Goal: Task Accomplishment & Management: Manage account settings

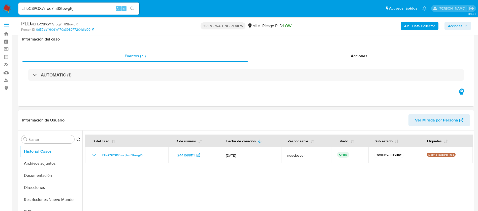
select select "10"
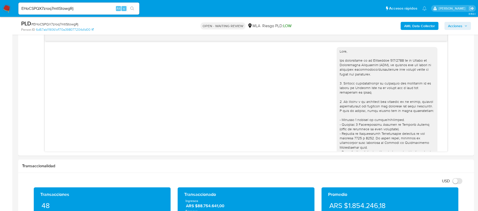
scroll to position [375, 0]
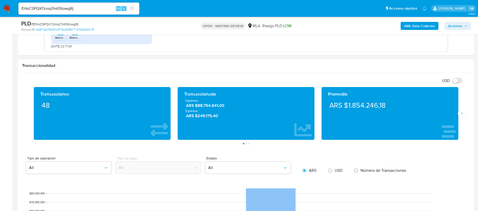
scroll to position [302, 0]
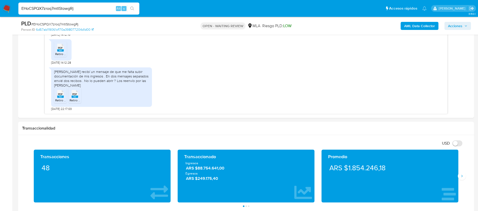
click at [48, 9] on input "EHoCSPQX7zroq7mtIStowgRj" at bounding box center [78, 8] width 121 height 7
paste input "0WWyT96ft0KkEyhzPLgp4OeM"
type input "0WWyT96ft0KkEyhzPLgp4OeM"
click at [130, 10] on button "search-icon" at bounding box center [132, 8] width 10 height 7
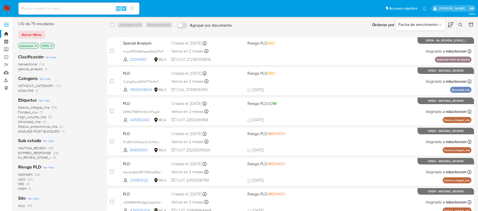
click at [49, 7] on input at bounding box center [78, 8] width 121 height 7
paste input "0WWyT96ft0KkEyhzPLgp4OeM"
type input "0WWyT96ft0KkEyhzPLgp4OeM"
click at [141, 11] on ul "Pausado Ver notificaciones 0WWyT96ft0KkEyhzPLgp4OeM Alt s Accesos rápidos Presi…" at bounding box center [222, 8] width 413 height 13
click at [136, 10] on button "search-icon" at bounding box center [132, 8] width 10 height 7
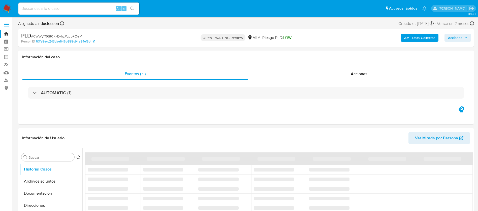
scroll to position [38, 0]
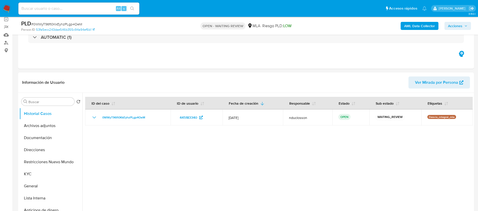
select select "10"
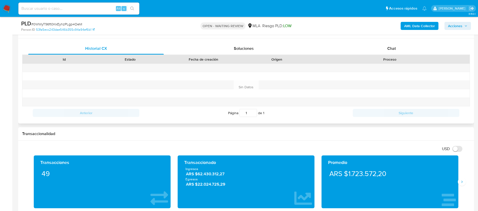
scroll to position [227, 0]
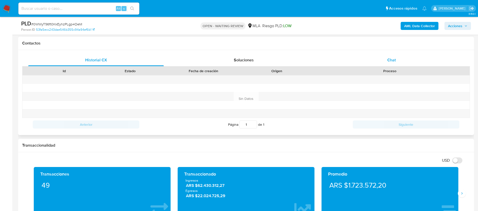
click at [384, 63] on div "Chat" at bounding box center [392, 60] width 136 height 12
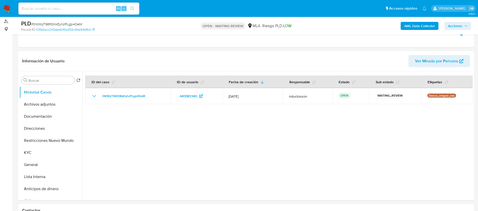
scroll to position [38, 0]
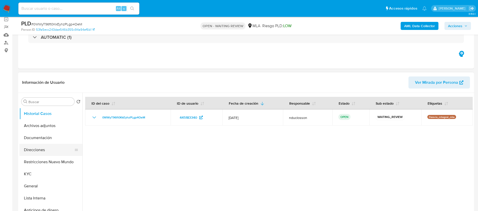
click at [46, 151] on button "Direcciones" at bounding box center [48, 150] width 59 height 12
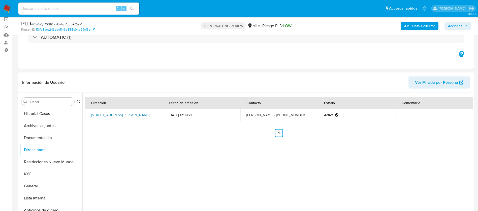
drag, startPoint x: 86, startPoint y: 111, endPoint x: 115, endPoint y: 118, distance: 29.8
click at [115, 118] on td "Calle Alte Onofre Betbeder 1476, River, Capital Federal, 1428, Argentina 1476" at bounding box center [124, 115] width 78 height 12
copy link "Calle Alte Onofre Betbeder 1476, River, Capital Federal,"
click at [72, 25] on span "# 0WWyT96ft0KkEyhzPLgp4OeM" at bounding box center [56, 24] width 51 height 5
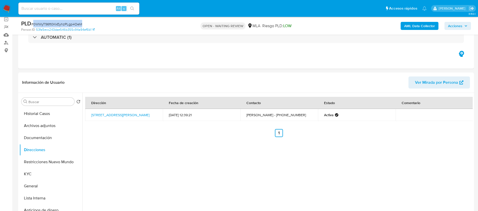
copy span "0WWyT96ft0KkEyhzPLgp4OeM"
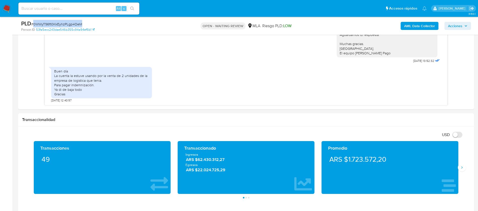
scroll to position [265, 0]
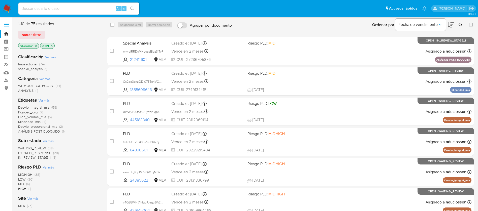
click at [462, 24] on button at bounding box center [461, 25] width 8 height 6
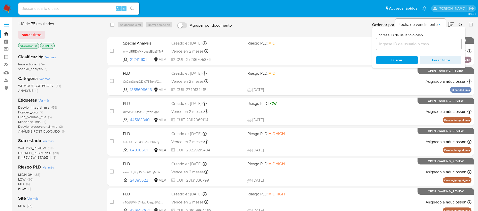
click at [393, 43] on input at bounding box center [418, 44] width 85 height 7
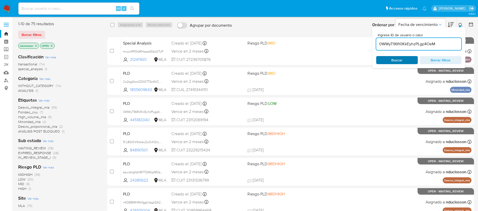
type input "0WWyT96ft0KkEyhzPLgp4OeM"
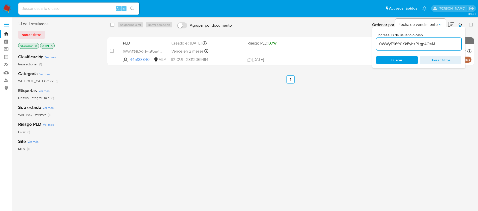
click at [111, 28] on div "select-all-cases-checkbox" at bounding box center [113, 25] width 6 height 6
click at [108, 26] on div "select-all-cases-checkbox Asignarme a mí Borrar selección Agrupar por documento…" at bounding box center [290, 25] width 367 height 16
click at [111, 25] on input "checkbox" at bounding box center [112, 25] width 4 height 4
checkbox input "true"
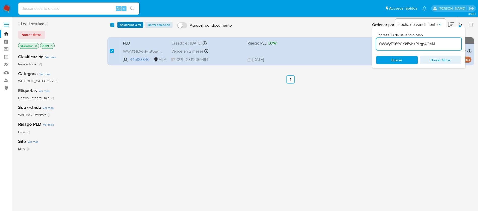
click at [133, 27] on span "Asignarme a mí" at bounding box center [130, 24] width 21 height 5
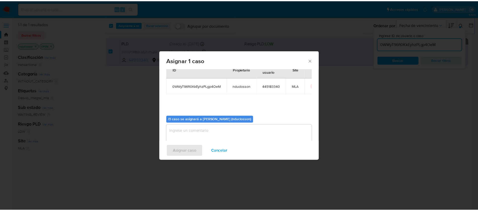
scroll to position [26, 0]
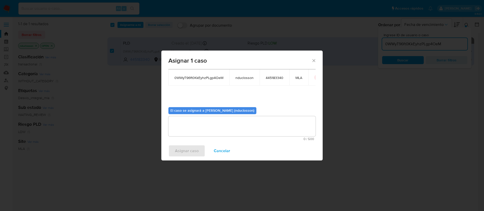
click at [199, 128] on textarea "assign-modal" at bounding box center [241, 126] width 147 height 20
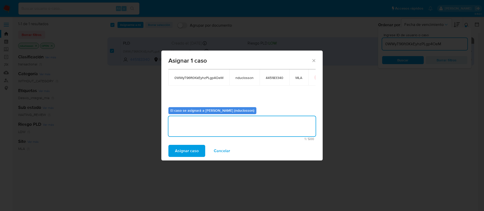
click at [191, 147] on span "Asignar caso" at bounding box center [187, 151] width 24 height 11
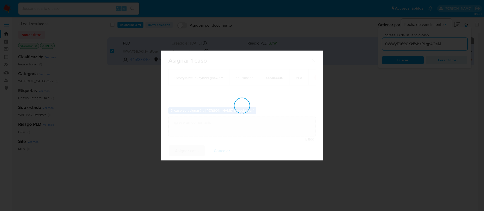
checkbox input "false"
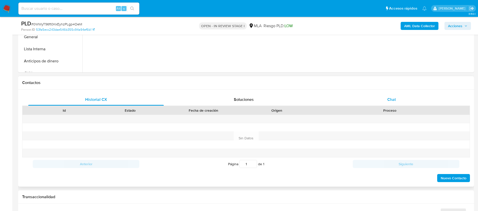
click at [386, 96] on div "Chat" at bounding box center [392, 100] width 136 height 12
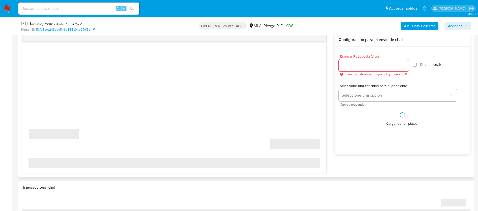
select select "10"
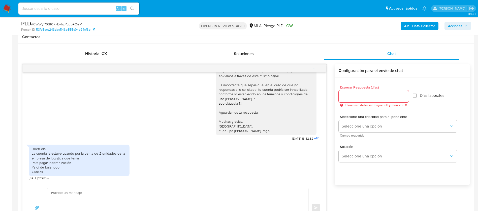
scroll to position [265, 0]
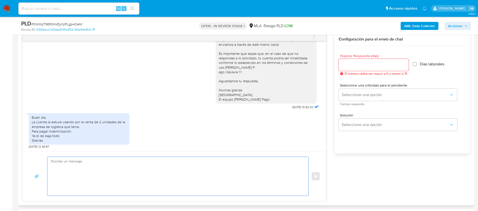
click at [210, 166] on textarea at bounding box center [176, 176] width 251 height 39
paste textarea "Hola Osvaldo, Muchas gracias por tu respuesta. No obstante, necesitamos que nos…"
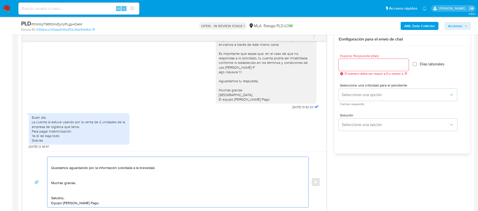
scroll to position [125, 0]
click at [58, 196] on textarea "Hola Osvaldo, Muchas gracias por tu respuesta. No obstante, necesitamos que nos…" at bounding box center [176, 182] width 251 height 50
click at [57, 194] on textarea "Hola Osvaldo, Muchas gracias por tu respuesta. No obstante, necesitamos que nos…" at bounding box center [176, 182] width 251 height 50
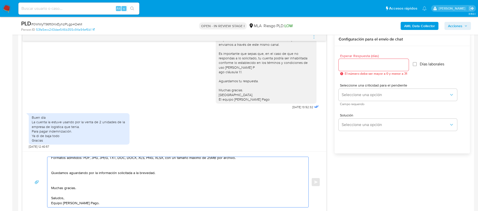
click at [57, 182] on textarea "Hola Osvaldo, Muchas gracias por tu respuesta. No obstante, necesitamos que nos…" at bounding box center [176, 182] width 251 height 50
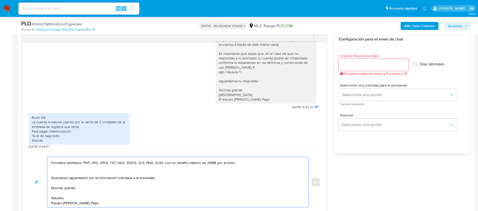
click at [53, 176] on textarea "Hola Osvaldo, Muchas gracias por tu respuesta. No obstante, necesitamos que nos…" at bounding box center [176, 182] width 251 height 50
click at [54, 172] on textarea "Hola Osvaldo, Muchas gracias por tu respuesta. No obstante, necesitamos que nos…" at bounding box center [176, 182] width 251 height 50
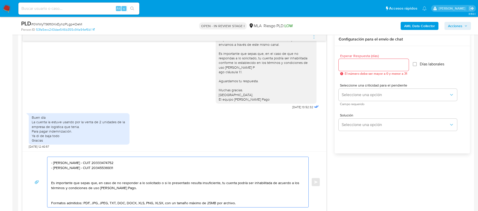
scroll to position [72, 0]
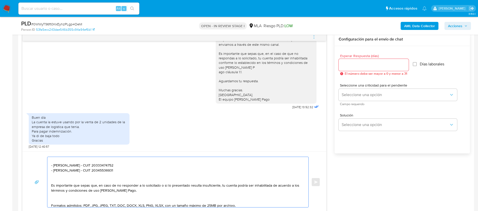
click at [59, 201] on textarea "Hola Osvaldo, Muchas gracias por tu respuesta. No obstante, necesitamos que nos…" at bounding box center [176, 182] width 251 height 50
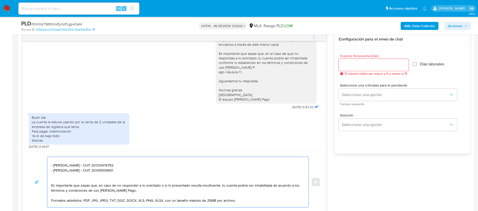
click at [64, 180] on textarea "Hola Osvaldo, Muchas gracias por tu respuesta. No obstante, necesitamos que nos…" at bounding box center [176, 182] width 251 height 50
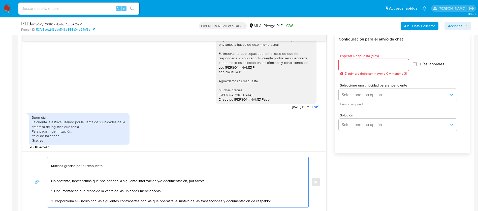
scroll to position [0, 0]
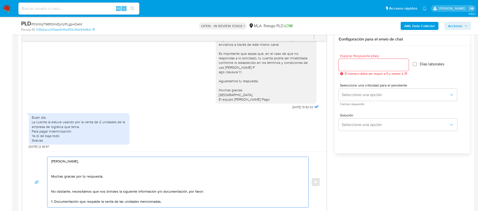
click at [61, 182] on textarea "Hola Osvaldo, Muchas gracias por tu respuesta. No obstante, necesitamos que nos…" at bounding box center [176, 182] width 251 height 50
click at [60, 186] on textarea "Hola Osvaldo, Muchas gracias por tu respuesta. No obstante, necesitamos que nos…" at bounding box center [176, 182] width 251 height 50
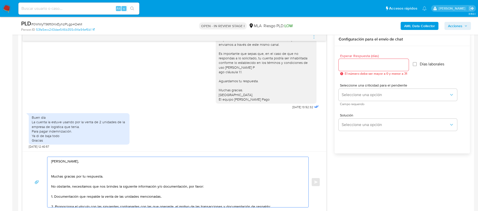
click at [59, 172] on textarea "Hola Osvaldo, Muchas gracias por tu respuesta. No obstante, necesitamos que nos…" at bounding box center [176, 182] width 251 height 50
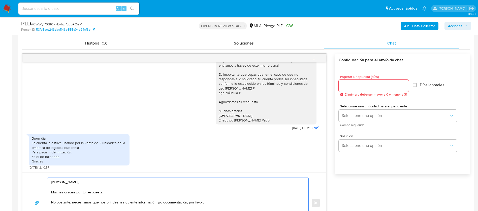
scroll to position [227, 0]
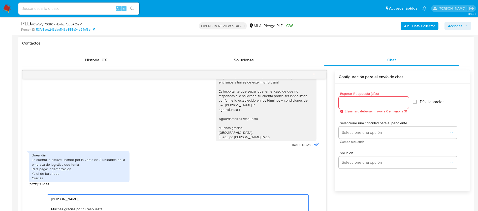
type textarea "Hola Osvaldo, Muchas gracias por tu respuesta. No obstante, necesitamos que nos…"
click at [378, 102] on input "Esperar Respuesta (días)" at bounding box center [374, 103] width 70 height 7
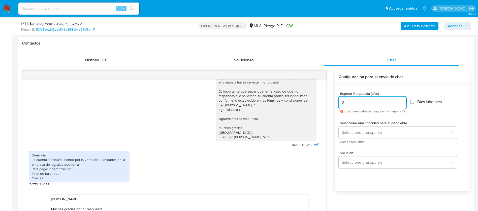
type input "2"
click at [350, 141] on span "Campo requerido" at bounding box center [399, 142] width 118 height 3
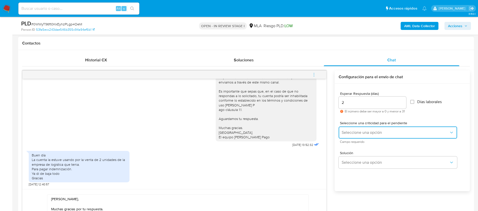
click at [350, 133] on span "Seleccione una opción" at bounding box center [395, 132] width 107 height 5
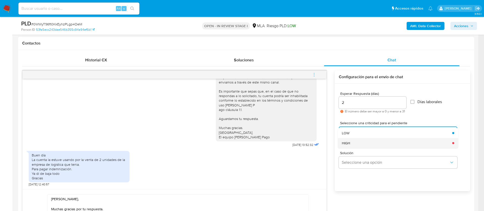
click at [355, 144] on div "HIGH" at bounding box center [395, 143] width 107 height 10
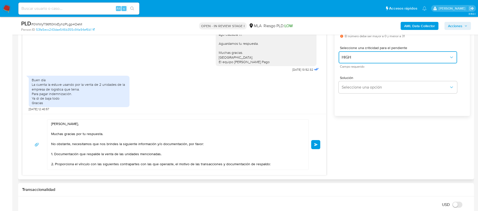
scroll to position [302, 0]
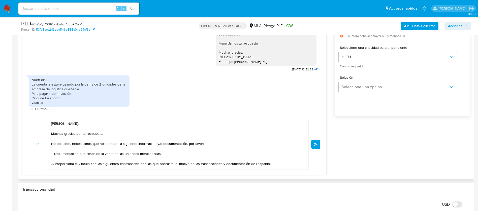
click at [317, 145] on span "Enviar" at bounding box center [316, 144] width 4 height 3
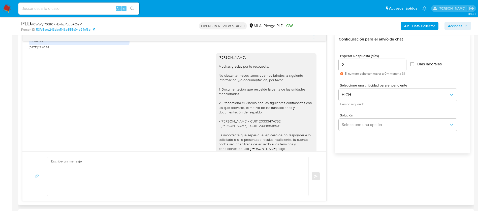
scroll to position [485, 0]
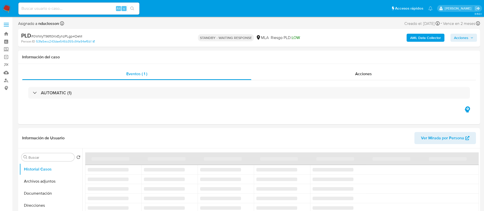
select select "10"
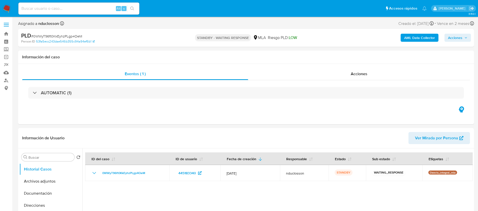
click at [63, 4] on div "Alt s" at bounding box center [78, 9] width 121 height 12
click at [62, 10] on input at bounding box center [78, 8] width 121 height 7
paste input "fw3I5ENVUexGLq87SpEx2s9A"
type input "fw3I5ENVUexGLq87SpEx2s9A"
drag, startPoint x: 131, startPoint y: 8, endPoint x: 142, endPoint y: 2, distance: 13.0
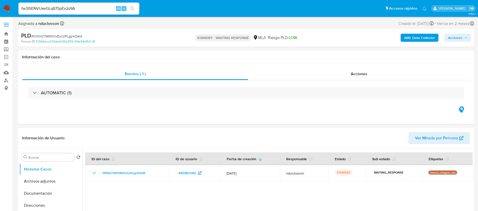
click at [131, 8] on icon "search-icon" at bounding box center [132, 9] width 4 height 4
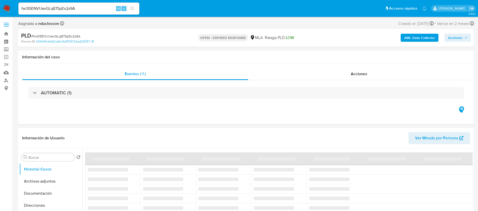
select select "10"
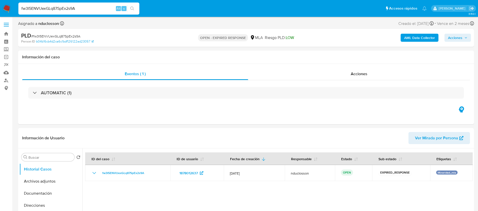
click at [58, 10] on input "fw3I5ENVUexGLq87SpEx2s9A" at bounding box center [78, 8] width 121 height 7
click at [167, 6] on ul "Pausado Ver notificaciones fw3I5ENVUexGLq87SpEx2s9A Alt s Accesos rápidos Presi…" at bounding box center [222, 8] width 413 height 13
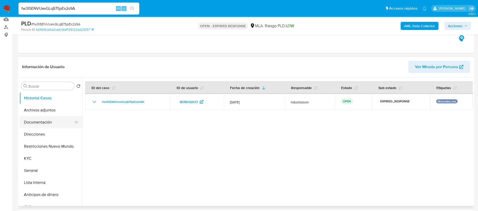
scroll to position [38, 0]
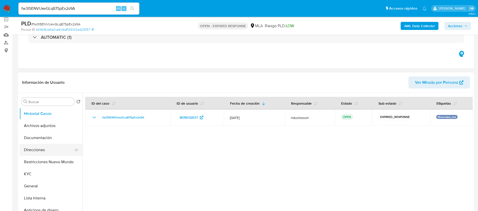
click at [29, 171] on button "KYC" at bounding box center [50, 174] width 63 height 12
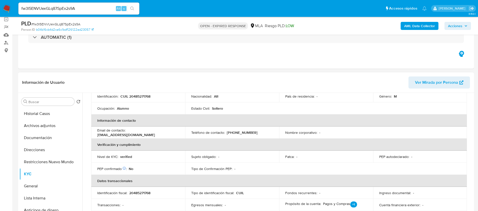
scroll to position [76, 0]
click at [45, 141] on button "Documentación" at bounding box center [48, 138] width 59 height 12
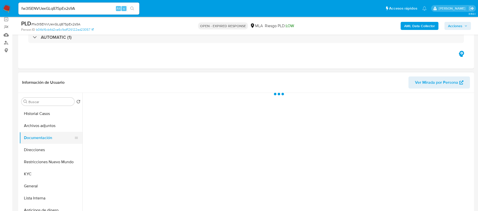
scroll to position [0, 0]
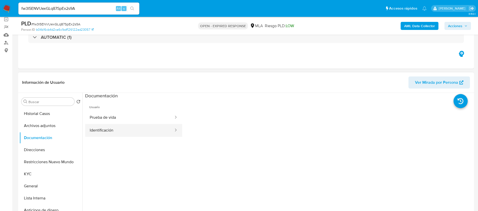
click at [143, 135] on button "Identificación" at bounding box center [129, 130] width 89 height 13
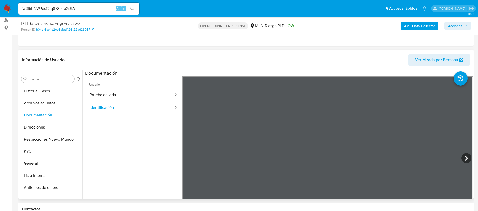
scroll to position [76, 0]
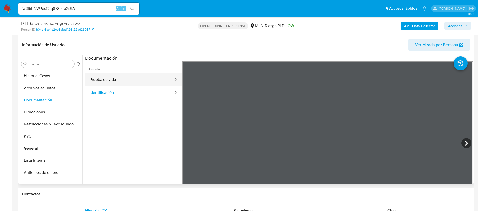
click at [131, 81] on button "Prueba de vida" at bounding box center [129, 80] width 89 height 13
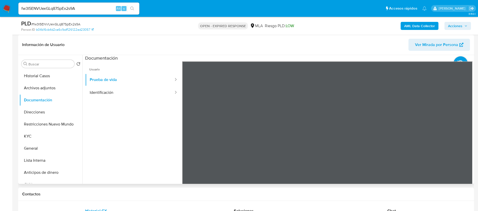
click at [158, 163] on ul "Usuario Prueba de vida Identificación" at bounding box center [133, 133] width 97 height 145
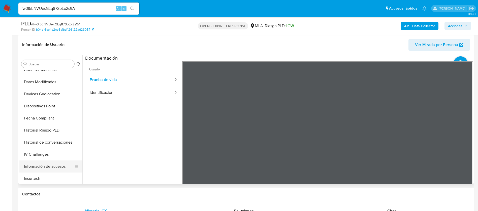
scroll to position [237, 0]
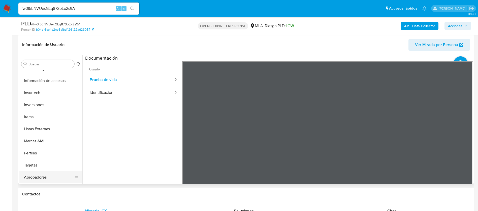
click at [46, 173] on button "Aprobadores" at bounding box center [48, 178] width 59 height 12
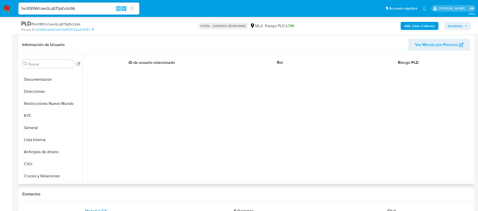
scroll to position [0, 0]
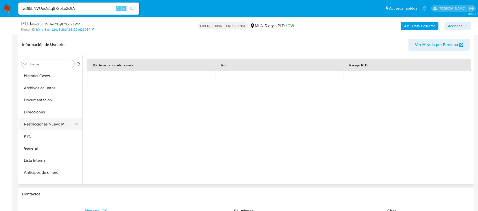
click at [45, 130] on button "Restricciones Nuevo Mundo" at bounding box center [48, 124] width 59 height 12
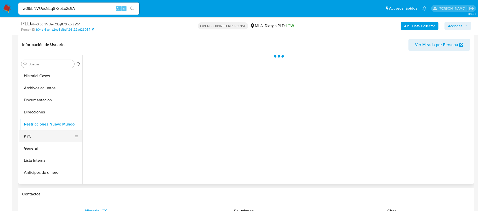
click at [46, 136] on button "KYC" at bounding box center [48, 137] width 59 height 12
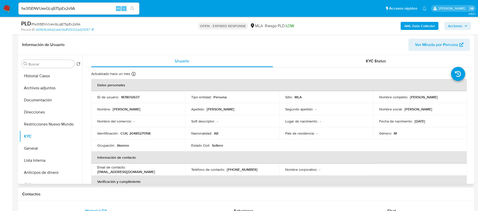
click at [116, 109] on p "Ignacio Benjamin" at bounding box center [127, 109] width 28 height 5
click at [139, 109] on p "Ignacio Benjamin" at bounding box center [127, 109] width 28 height 5
click at [129, 109] on p "Ignacio Benjamin" at bounding box center [127, 109] width 28 height 5
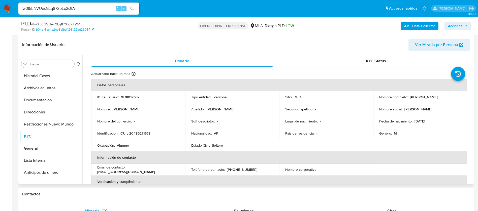
drag, startPoint x: 112, startPoint y: 109, endPoint x: 140, endPoint y: 109, distance: 28.0
click at [140, 109] on div "Nombre : Ignacio Benjamin" at bounding box center [138, 109] width 82 height 5
copy p "Ignacio Benjamin"
click at [215, 111] on p "Gonzalez" at bounding box center [221, 109] width 28 height 5
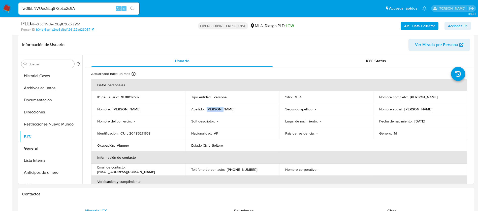
copy p "Gonzalez"
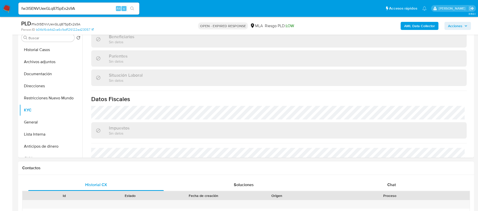
scroll to position [113, 0]
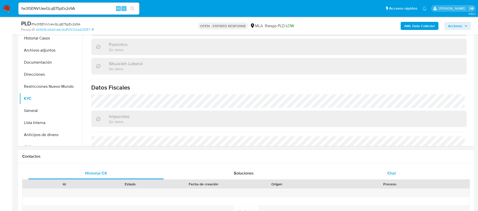
click at [392, 168] on div "Chat" at bounding box center [392, 174] width 136 height 12
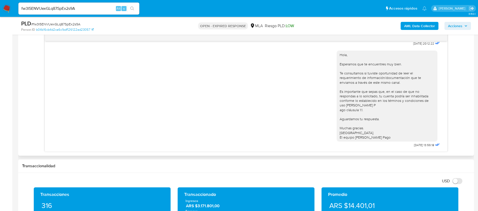
scroll to position [231, 0]
click at [52, 12] on input "fw3I5ENVUexGLq87SpEx2s9A" at bounding box center [78, 8] width 121 height 7
paste input "tQhpQQFTCE5BTjsYRhr5GMfI"
click at [56, 5] on div "fw3I5ENVUexGLqtQhpQQFTCE5BTjsYRhr5GMfI87SpEx2s9A Alt s" at bounding box center [78, 9] width 121 height 12
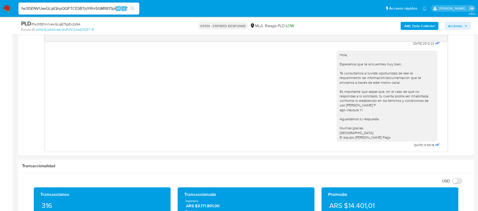
click at [55, 13] on div "fw3I5ENVUexGLqtQhpQQFTCE5BTjsYRhr5GMfI87SpEx2s9A Alt s" at bounding box center [78, 9] width 121 height 12
click at [51, 11] on input "fw3I5ENVUexGLqtQhpQQFTCE5BTjsYRhr5GMfI87SpEx2s9A" at bounding box center [78, 8] width 121 height 7
paste input "tQhpQQFTCE5BTjsYRhr5GMfI"
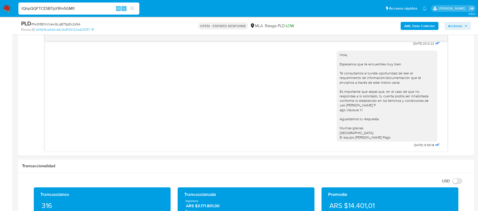
type input "tQhpQQFTCE5BTjsYRhr5GMfI"
click at [135, 8] on button "search-icon" at bounding box center [132, 8] width 10 height 7
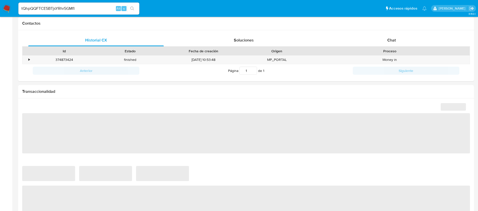
select select "10"
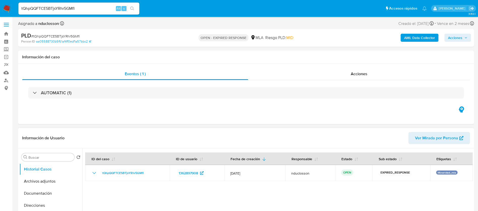
scroll to position [38, 0]
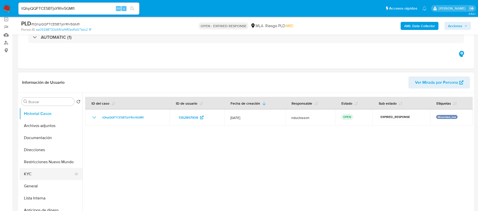
click at [44, 170] on button "KYC" at bounding box center [48, 174] width 59 height 12
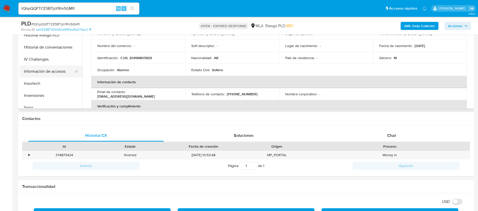
scroll to position [237, 0]
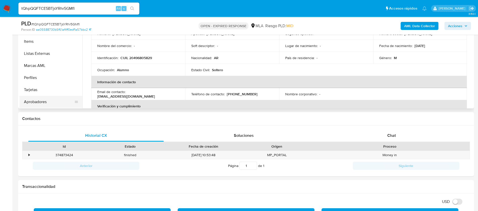
click at [42, 101] on button "Aprobadores" at bounding box center [48, 102] width 59 height 12
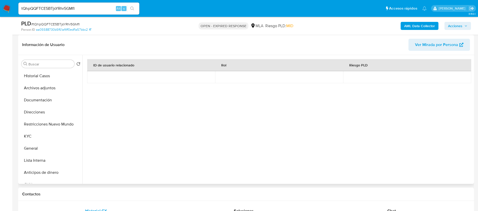
scroll to position [38, 0]
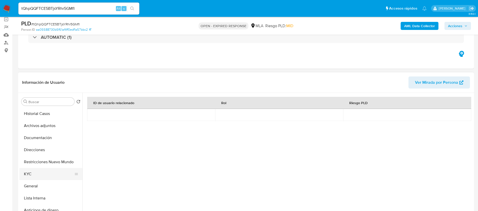
click at [49, 173] on button "KYC" at bounding box center [48, 174] width 59 height 12
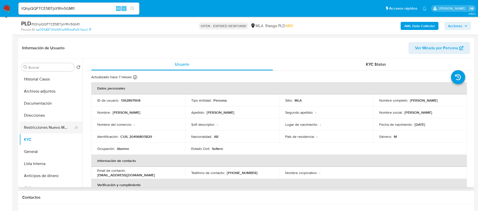
scroll to position [76, 0]
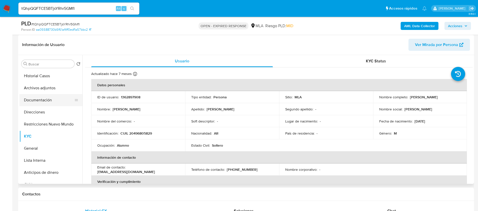
click at [52, 99] on button "Documentación" at bounding box center [48, 100] width 59 height 12
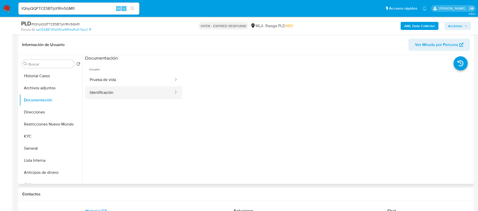
click at [126, 90] on button "Identificación" at bounding box center [129, 92] width 89 height 13
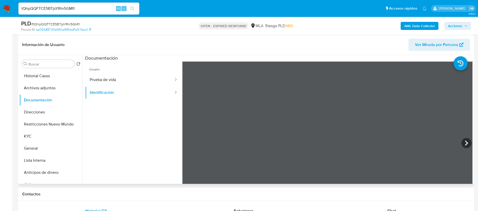
scroll to position [34, 0]
click at [112, 78] on button "Prueba de vida" at bounding box center [129, 80] width 89 height 13
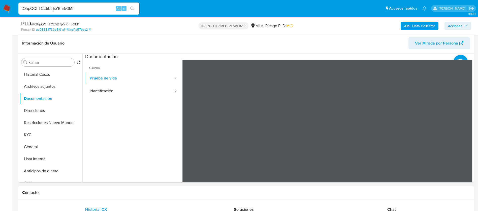
scroll to position [76, 0]
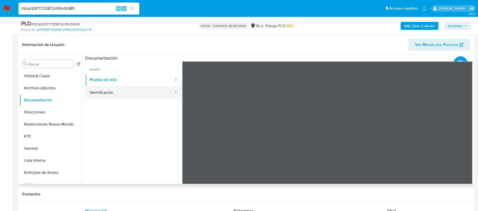
click at [136, 91] on button "Identificación" at bounding box center [129, 92] width 89 height 13
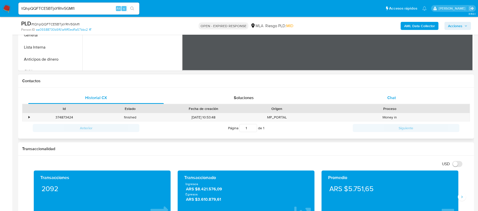
click at [366, 92] on div "Chat" at bounding box center [392, 98] width 136 height 12
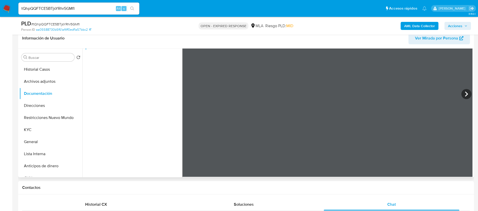
scroll to position [76, 0]
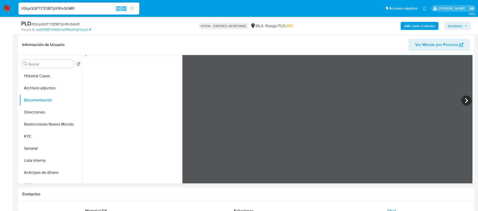
click at [58, 8] on input "tQhpQQFTCE5BTjsYRhr5GMfI" at bounding box center [78, 8] width 121 height 7
paste input "n86W60JS3IEmpw8dqg1SVoRY"
click at [58, 8] on input "tQhpQQFTCE5BTjsYRhr5GMfI" at bounding box center [78, 8] width 121 height 7
type input "n86W60JS3IEmpw8dqg1SVoRY"
click at [131, 10] on icon "search-icon" at bounding box center [132, 9] width 4 height 4
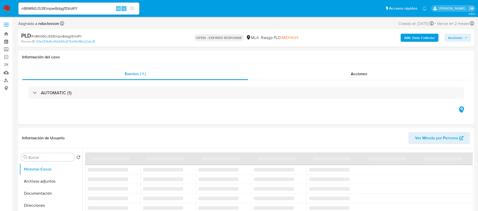
select select "10"
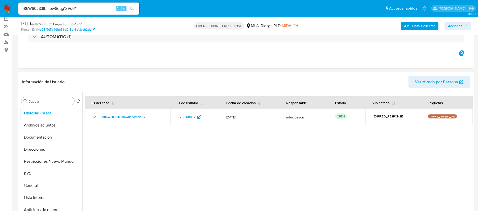
scroll to position [76, 0]
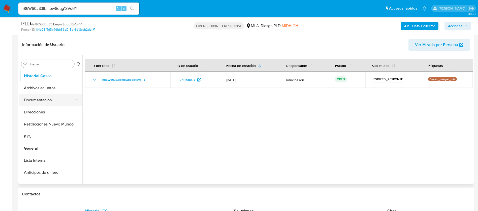
click at [44, 99] on button "Documentación" at bounding box center [48, 100] width 59 height 12
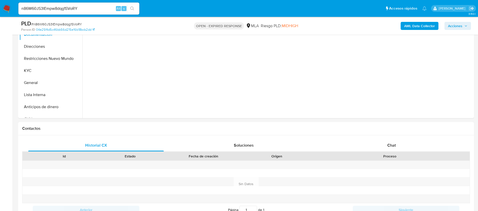
scroll to position [227, 0]
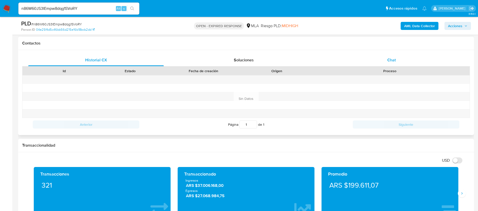
click at [394, 61] on span "Chat" at bounding box center [391, 60] width 9 height 6
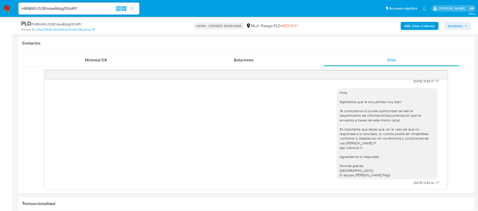
click at [55, 23] on span "# n86W60JS3IEmpw8dqg1SVoRY" at bounding box center [56, 24] width 51 height 5
copy span "n86W60JS3IEmpw8dqg1SVoRY"
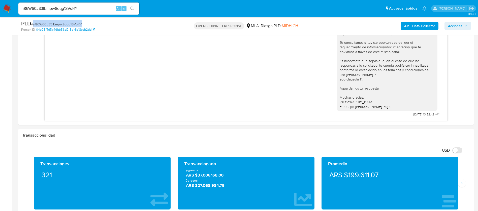
scroll to position [302, 0]
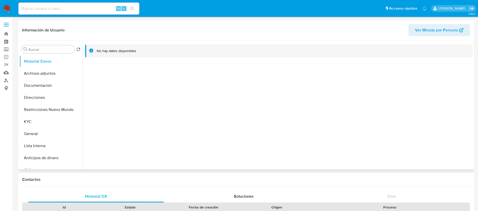
select select "10"
click at [46, 121] on button "KYC" at bounding box center [48, 122] width 59 height 12
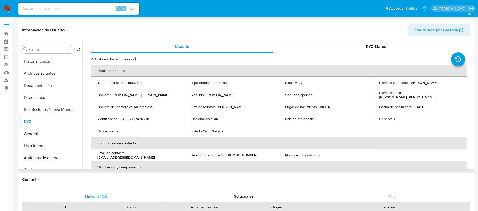
click at [140, 119] on p "CUIL 27274745911" at bounding box center [134, 119] width 29 height 5
copy p "27274745911"
click at [121, 94] on p "Marilyn Deolinda" at bounding box center [141, 95] width 56 height 5
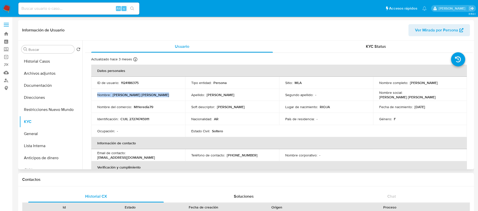
click at [121, 94] on p "Marilyn Deolinda" at bounding box center [141, 95] width 56 height 5
click at [136, 94] on p "Marilyn Deolinda" at bounding box center [141, 95] width 56 height 5
click at [123, 99] on td "Nombre : Marilyn Deolinda" at bounding box center [138, 95] width 94 height 12
drag, startPoint x: 112, startPoint y: 95, endPoint x: 141, endPoint y: 96, distance: 29.0
click at [141, 96] on div "Nombre : Marilyn Deolinda" at bounding box center [138, 95] width 82 height 5
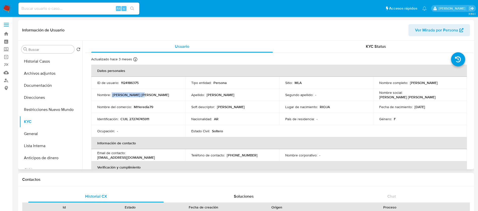
copy div "Marilyn Deolinda"
drag, startPoint x: 102, startPoint y: 102, endPoint x: 113, endPoint y: 96, distance: 12.1
click at [103, 101] on td "Nombre del comercio : MHeredia79" at bounding box center [138, 107] width 94 height 12
drag, startPoint x: 113, startPoint y: 94, endPoint x: 140, endPoint y: 96, distance: 26.8
click at [140, 96] on div "Nombre : Marilyn Deolinda" at bounding box center [138, 95] width 82 height 5
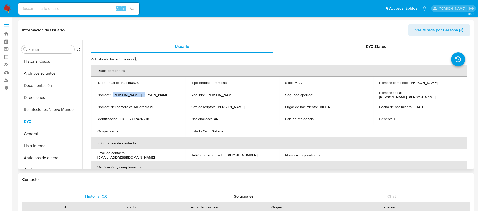
copy p "Marilyn Deolinda"
click at [214, 95] on p "Heredia" at bounding box center [221, 95] width 28 height 5
click at [215, 95] on p "Heredia" at bounding box center [221, 95] width 28 height 5
copy p "Heredia"
drag, startPoint x: 145, startPoint y: 126, endPoint x: 135, endPoint y: 115, distance: 15.0
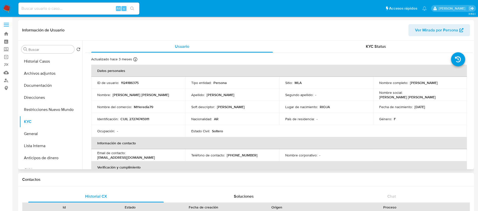
click at [145, 126] on td "Ocupación : -" at bounding box center [138, 131] width 94 height 12
drag, startPoint x: 134, startPoint y: 114, endPoint x: 140, endPoint y: 117, distance: 6.8
click at [134, 114] on td "Identificación : CUIL 27274745911" at bounding box center [138, 119] width 94 height 12
click at [141, 119] on p "CUIL 27274745911" at bounding box center [134, 119] width 29 height 5
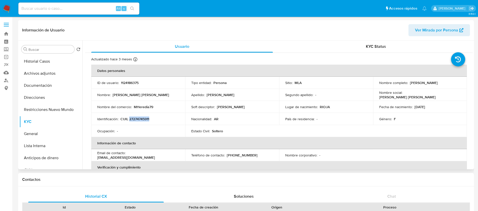
copy p "27274745911"
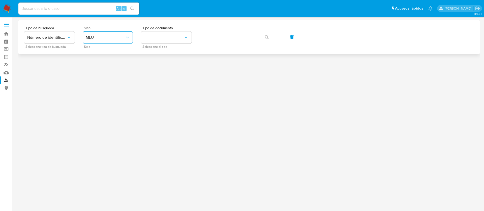
click at [105, 38] on span "MLU" at bounding box center [105, 37] width 39 height 5
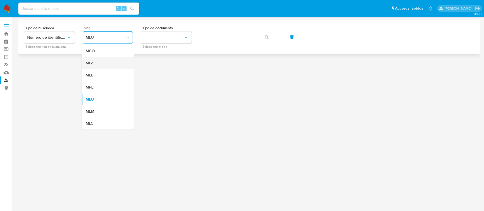
click at [110, 60] on div "MLA" at bounding box center [106, 63] width 41 height 12
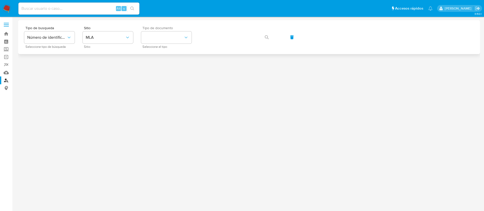
click at [158, 28] on span "Tipo de documento" at bounding box center [167, 28] width 50 height 4
click at [161, 35] on button "identificationType" at bounding box center [166, 38] width 50 height 12
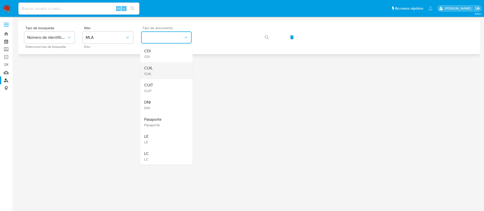
click at [174, 65] on div "CUIL CUIL" at bounding box center [164, 70] width 41 height 17
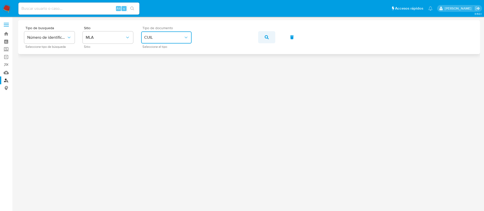
click at [268, 37] on icon "button" at bounding box center [267, 37] width 4 height 4
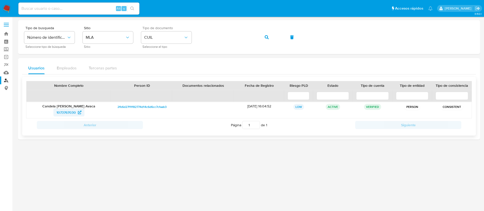
click at [67, 114] on span "1073767030" at bounding box center [65, 113] width 19 height 8
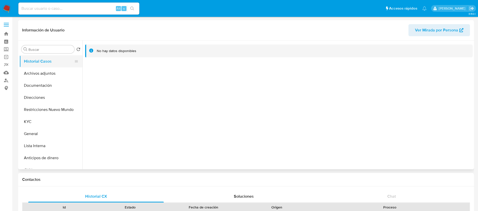
select select "10"
click at [39, 124] on button "KYC" at bounding box center [48, 122] width 59 height 12
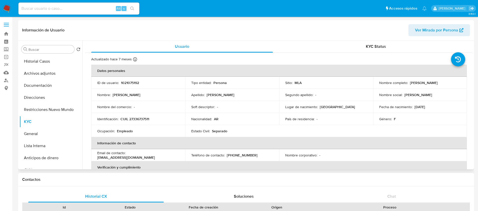
click at [114, 96] on p "[PERSON_NAME]" at bounding box center [127, 95] width 28 height 5
drag, startPoint x: 137, startPoint y: 93, endPoint x: 112, endPoint y: 94, distance: 25.7
click at [112, 94] on div "Nombre : [PERSON_NAME]" at bounding box center [138, 95] width 82 height 5
copy div "[PERSON_NAME]"
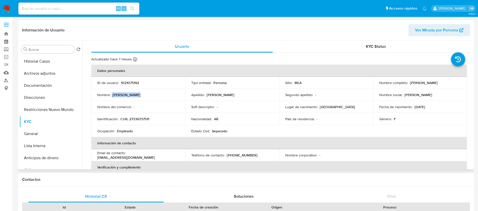
drag, startPoint x: 121, startPoint y: 96, endPoint x: 116, endPoint y: 96, distance: 5.6
click at [121, 96] on p "[PERSON_NAME]" at bounding box center [127, 95] width 28 height 5
click at [113, 95] on p "Yamila Selene" at bounding box center [127, 95] width 28 height 5
drag, startPoint x: 113, startPoint y: 95, endPoint x: 136, endPoint y: 98, distance: 23.0
click at [136, 98] on td "Nombre : Yamila Selene" at bounding box center [138, 95] width 94 height 12
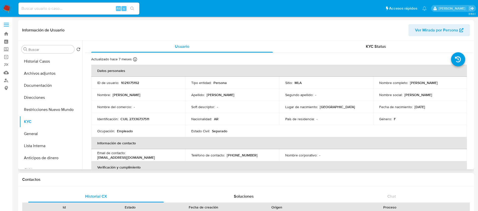
click at [142, 120] on p "CUIL 27336737511" at bounding box center [134, 119] width 29 height 5
copy p "27336737511"
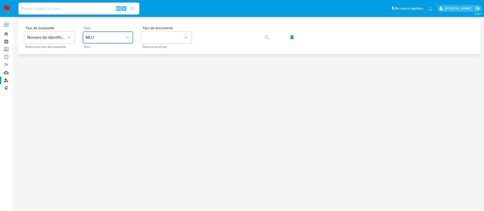
click at [107, 40] on span "MLU" at bounding box center [105, 37] width 39 height 5
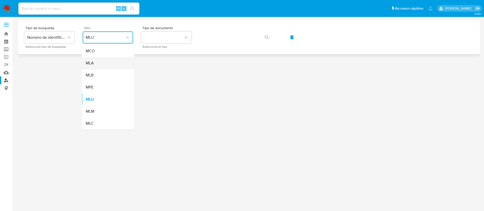
click at [107, 58] on div "MLA" at bounding box center [106, 63] width 41 height 12
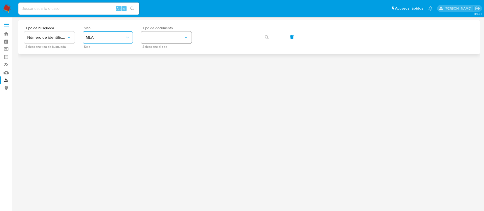
click at [144, 39] on button "identificationType" at bounding box center [166, 38] width 50 height 12
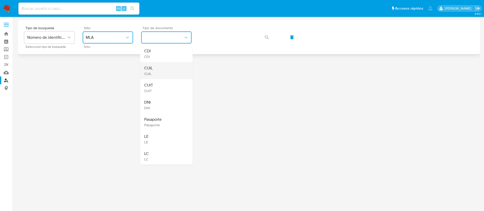
click at [162, 66] on div "CUIL CUIL" at bounding box center [164, 70] width 41 height 17
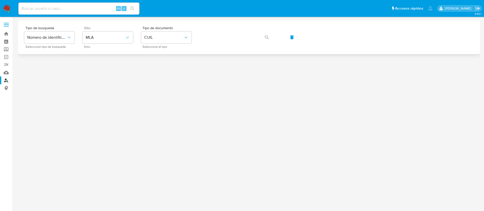
click at [224, 45] on div "Tipo de busqueda Número de identificación Seleccione tipo de búsqueda Sitio MLA…" at bounding box center [249, 37] width 450 height 22
click at [276, 36] on div "Tipo de busqueda Número de identificación Seleccione tipo de búsqueda Sitio MLA…" at bounding box center [249, 37] width 450 height 22
click at [267, 36] on icon "button" at bounding box center [267, 37] width 4 height 4
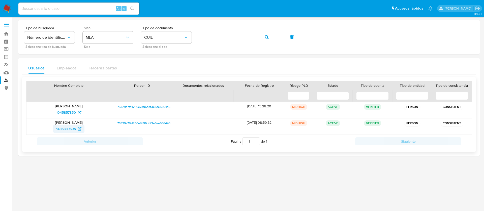
click at [67, 129] on span "1486889605" at bounding box center [66, 129] width 20 height 8
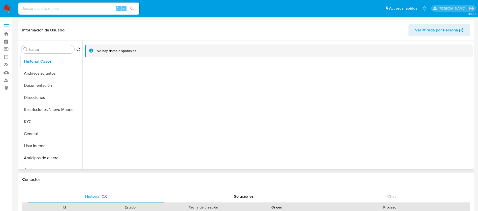
select select "10"
click at [53, 126] on button "KYC" at bounding box center [48, 122] width 59 height 12
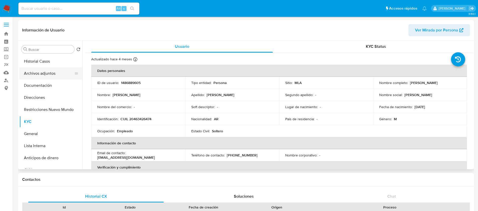
click at [44, 72] on button "Archivos adjuntos" at bounding box center [48, 74] width 59 height 12
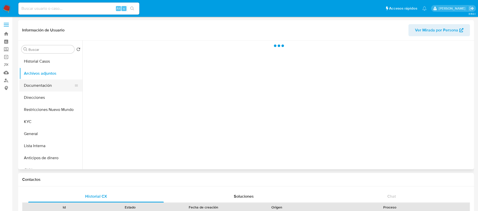
click at [44, 85] on button "Documentación" at bounding box center [48, 86] width 59 height 12
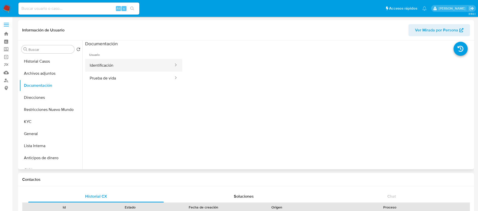
click at [122, 67] on button "Identificación" at bounding box center [129, 65] width 89 height 13
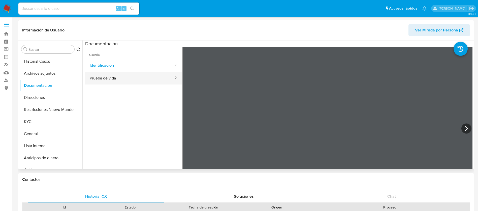
click at [96, 80] on button "Prueba de vida" at bounding box center [129, 78] width 89 height 13
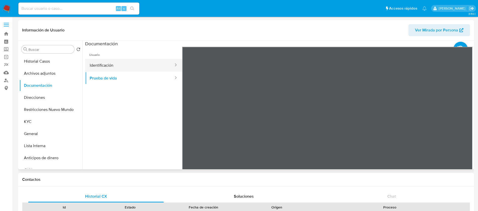
click at [127, 63] on button "Identificación" at bounding box center [129, 65] width 89 height 13
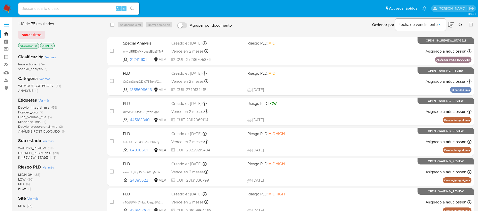
click at [460, 23] on icon at bounding box center [461, 25] width 4 height 4
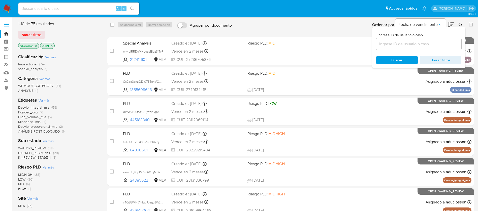
click at [397, 43] on input at bounding box center [418, 44] width 85 height 7
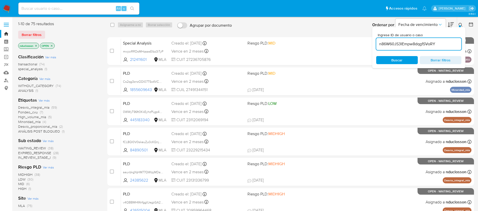
type input "n86W60JS3IEmpw8dqg1SVoRY"
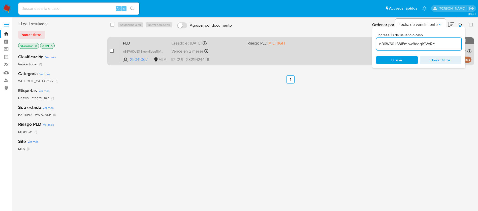
click at [112, 51] on input "checkbox" at bounding box center [112, 51] width 4 height 4
checkbox input "true"
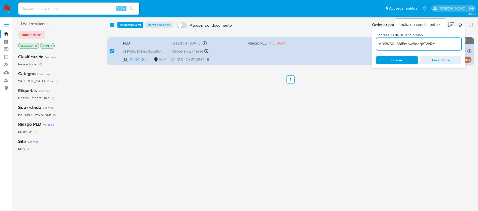
click at [125, 28] on div "select-all-cases-checkbox Asignarme a mí Borrar selección Agrupar por documento…" at bounding box center [290, 25] width 367 height 16
click at [126, 24] on span "Asignarme a mí" at bounding box center [130, 24] width 21 height 5
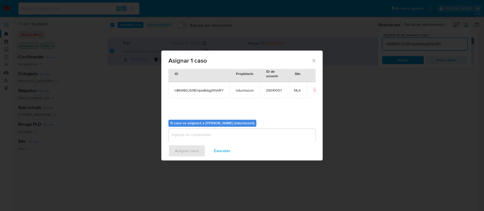
scroll to position [26, 0]
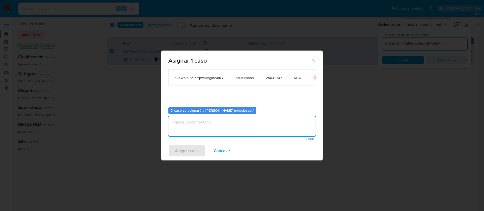
click at [183, 122] on textarea "assign-modal" at bounding box center [241, 126] width 147 height 20
click at [182, 153] on span "Asignar caso" at bounding box center [187, 151] width 24 height 11
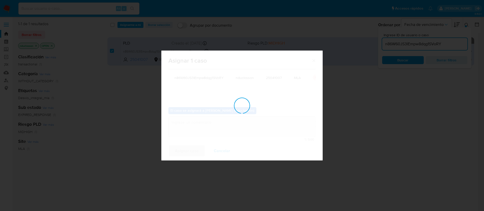
checkbox input "false"
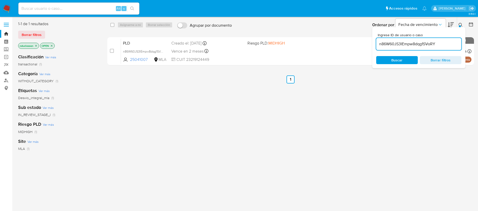
click at [398, 48] on div "n86W60JS3IEmpw8dqg1SVoRY" at bounding box center [418, 44] width 85 height 12
click at [399, 45] on input "n86W60JS3IEmpw8dqg1SVoRY" at bounding box center [418, 44] width 85 height 7
paste input "qQy5FSyEArQRRtzLWXW19mQp"
type input "qQy5FSyEArQRRtzLWXW19mQp"
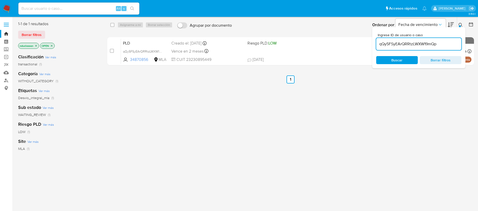
click at [112, 28] on div "select-all-cases-checkbox" at bounding box center [113, 25] width 6 height 6
click at [111, 25] on input "checkbox" at bounding box center [112, 25] width 4 height 4
checkbox input "true"
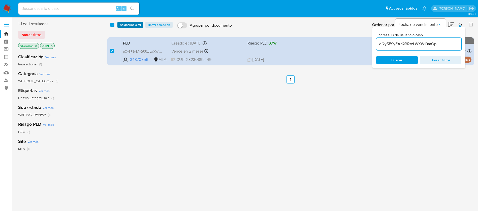
click at [123, 23] on span "Asignarme a mí" at bounding box center [130, 24] width 21 height 5
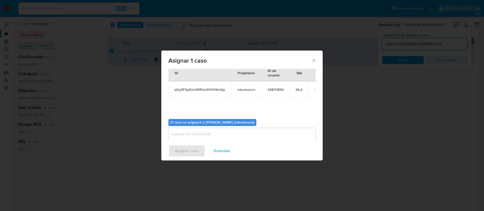
scroll to position [26, 0]
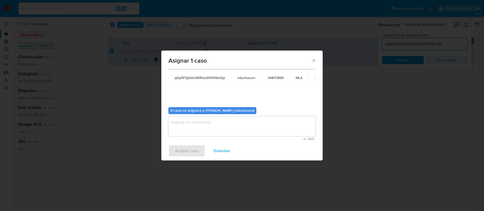
drag, startPoint x: 197, startPoint y: 124, endPoint x: 193, endPoint y: 148, distance: 24.0
click at [197, 126] on textarea "assign-modal" at bounding box center [241, 126] width 147 height 20
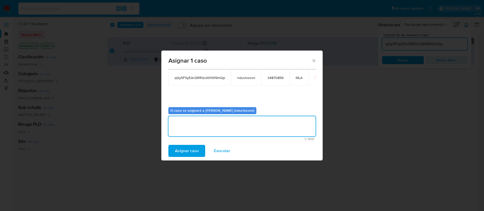
click at [185, 146] on span "Asignar caso" at bounding box center [187, 151] width 24 height 11
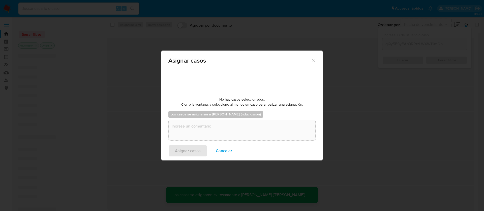
checkbox input "false"
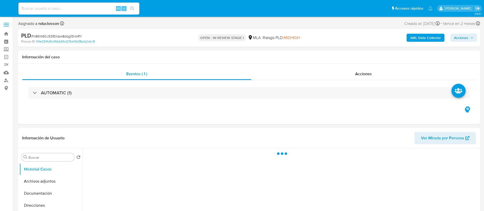
select select "10"
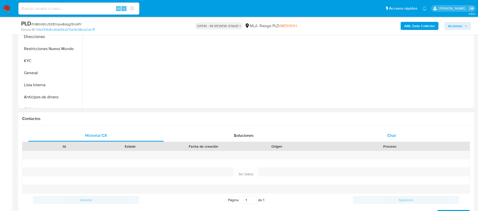
click at [380, 135] on div "Chat" at bounding box center [392, 136] width 136 height 12
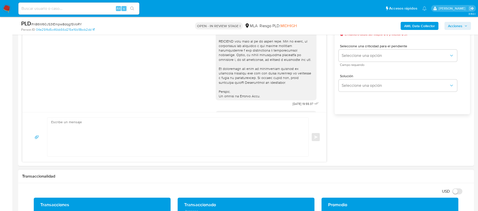
scroll to position [302, 0]
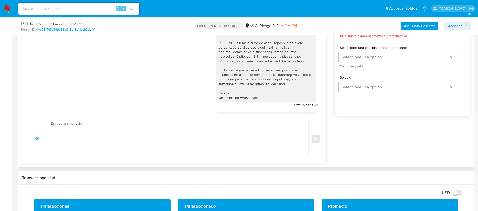
click at [118, 142] on textarea at bounding box center [176, 138] width 251 height 39
paste textarea "Lore Ipsu, Do sitamet co adi elitseddoei temporincid ut la etdolo ma Aliquae Ad…"
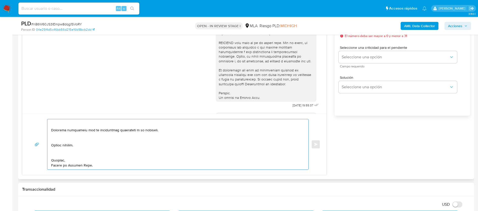
click at [66, 158] on textarea at bounding box center [176, 144] width 251 height 50
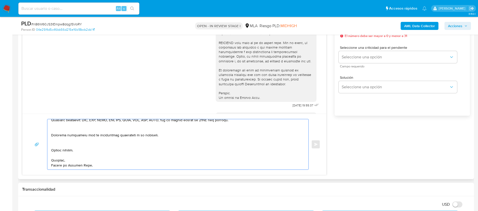
click at [62, 145] on textarea at bounding box center [176, 144] width 251 height 50
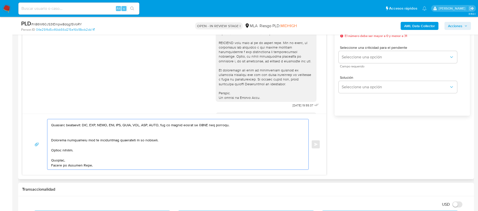
click at [68, 132] on textarea at bounding box center [176, 144] width 251 height 50
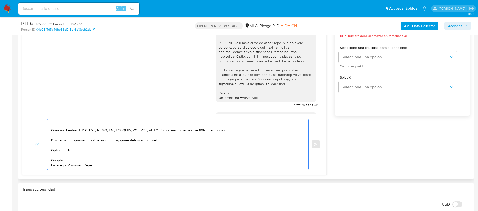
click at [67, 137] on textarea at bounding box center [176, 144] width 251 height 50
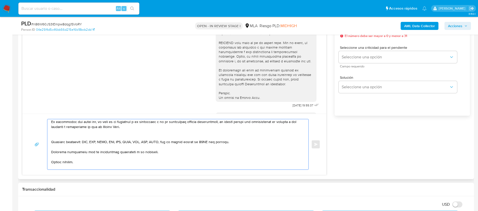
scroll to position [102, 0]
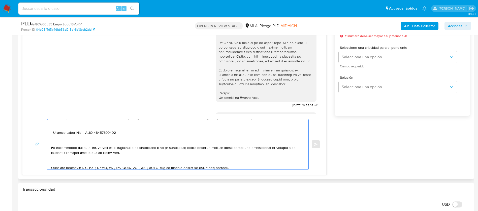
click at [59, 163] on textarea at bounding box center [176, 144] width 251 height 50
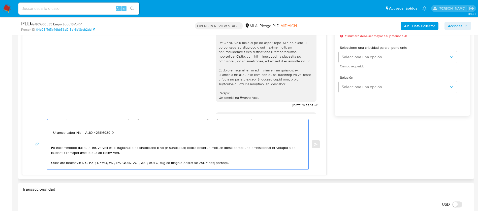
click at [60, 142] on textarea at bounding box center [176, 144] width 251 height 50
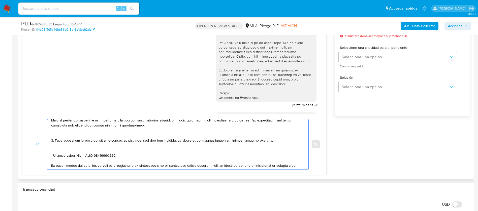
scroll to position [64, 0]
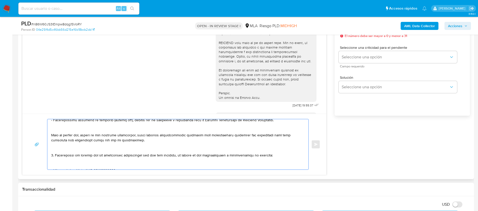
click at [58, 166] on textarea at bounding box center [176, 144] width 251 height 50
click at [59, 151] on textarea at bounding box center [176, 144] width 251 height 50
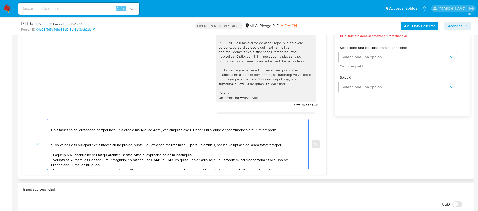
scroll to position [0, 0]
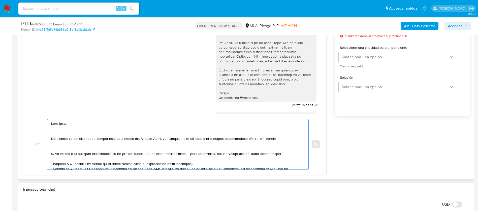
click at [60, 152] on textarea at bounding box center [176, 144] width 251 height 50
click at [58, 149] on textarea at bounding box center [176, 144] width 251 height 50
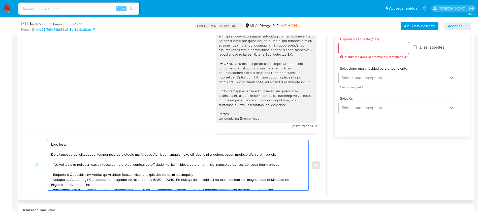
scroll to position [265, 0]
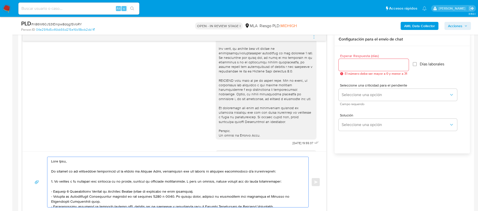
type textarea "Hola Jose, En función de las operaciones registradas en tu cuenta de Mercado Pa…"
click at [354, 61] on div at bounding box center [374, 65] width 70 height 12
click at [350, 64] on input "Esperar Respuesta (días)" at bounding box center [374, 65] width 70 height 7
type input "2"
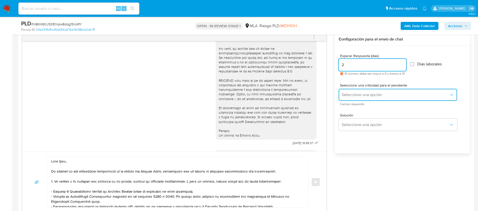
click at [353, 92] on span "Seleccione una opción" at bounding box center [395, 94] width 107 height 5
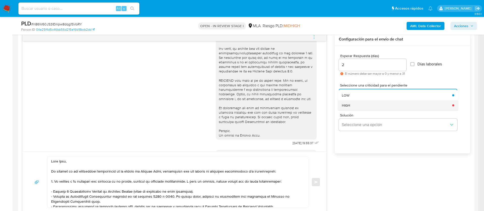
click at [353, 107] on div "HIGH" at bounding box center [395, 106] width 107 height 10
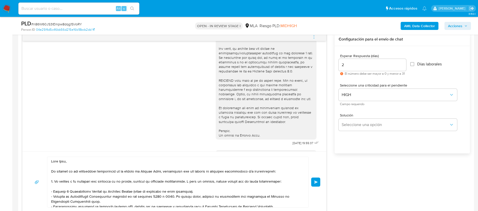
click at [316, 180] on button "Enviar" at bounding box center [315, 182] width 9 height 9
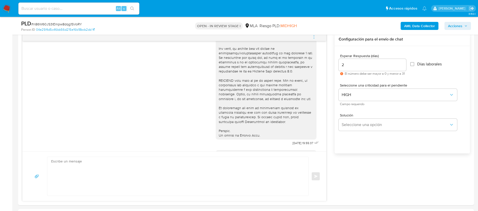
scroll to position [511, 0]
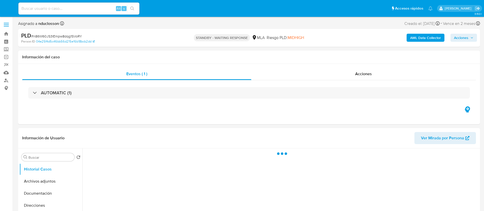
select select "10"
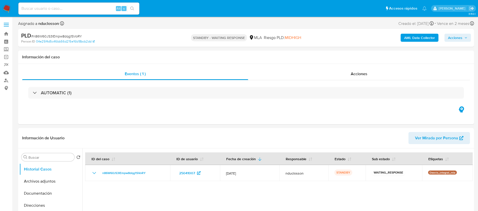
click at [54, 13] on div "Alt s" at bounding box center [78, 9] width 121 height 12
click at [52, 10] on input at bounding box center [78, 8] width 121 height 7
paste input "qQy5FSyEArQRRtzLWXW19mQp"
type input "qQy5FSyEArQRRtzLWXW19mQp"
click at [135, 8] on button "search-icon" at bounding box center [132, 8] width 10 height 7
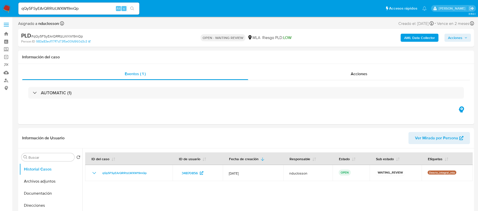
select select "10"
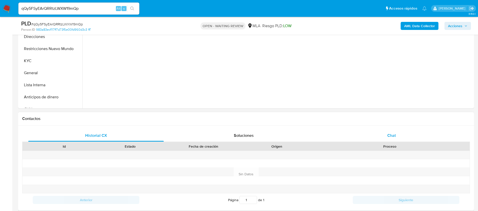
click at [378, 136] on div "Chat" at bounding box center [392, 136] width 136 height 12
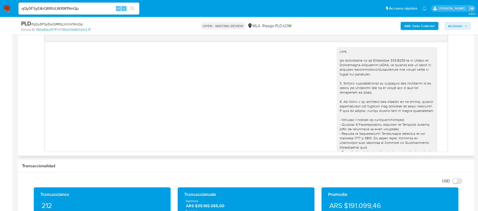
scroll to position [301, 0]
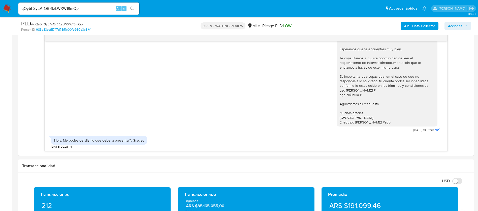
click at [55, 24] on span "# qQy5FSyEArQRRtzLWXW19mQp" at bounding box center [57, 24] width 52 height 5
copy span "qQy5FSyEArQRRtzLWXW19mQp"
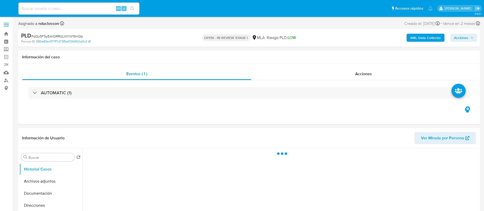
select select "10"
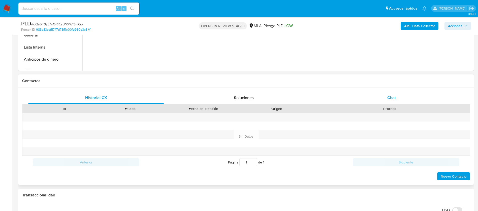
drag, startPoint x: 389, startPoint y: 96, endPoint x: 345, endPoint y: 102, distance: 44.5
click at [390, 96] on span "Chat" at bounding box center [391, 98] width 9 height 6
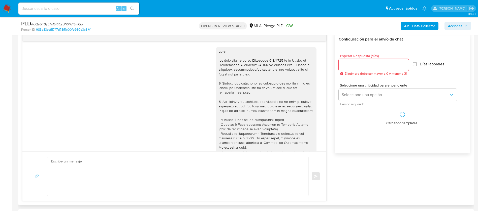
scroll to position [301, 0]
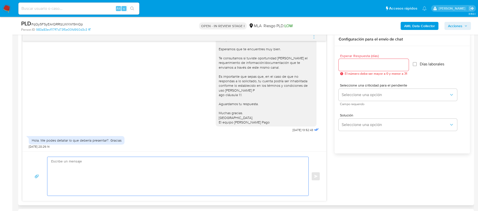
click at [174, 174] on textarea at bounding box center [176, 176] width 251 height 39
paste textarea "Hola Adrian, En función de las operaciones registradas en tu cuenta de Mercado …"
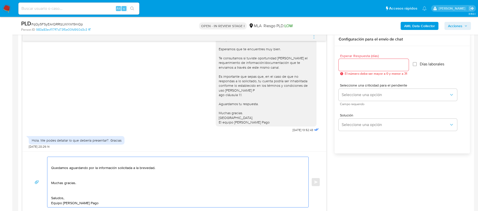
click at [59, 193] on textarea "Hola Adrian, En función de las operaciones registradas en tu cuenta de Mercado …" at bounding box center [176, 182] width 251 height 50
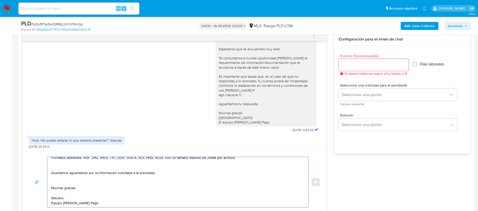
click at [54, 181] on textarea "Hola Adrian, En función de las operaciones registradas en tu cuenta de Mercado …" at bounding box center [176, 182] width 251 height 50
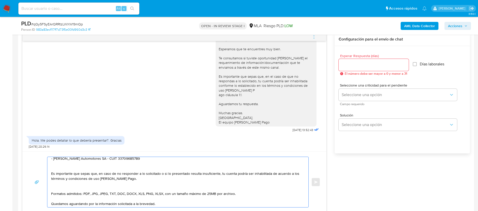
scroll to position [41, 0]
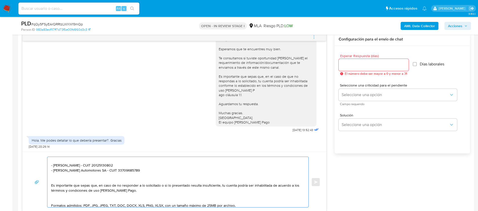
click at [59, 200] on textarea "Hola Adrian, En función de las operaciones registradas en tu cuenta de Mercado …" at bounding box center [176, 182] width 251 height 50
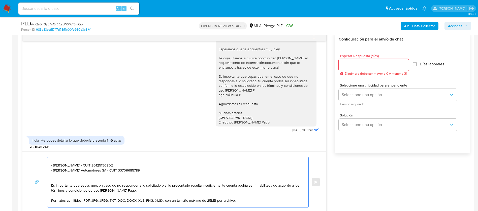
click at [58, 181] on textarea "Hola Adrian, En función de las operaciones registradas en tu cuenta de Mercado …" at bounding box center [176, 182] width 251 height 50
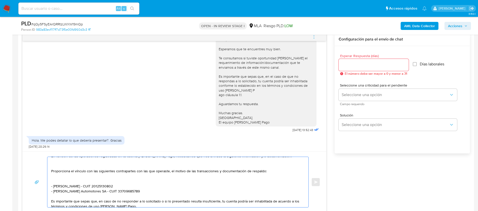
scroll to position [4, 0]
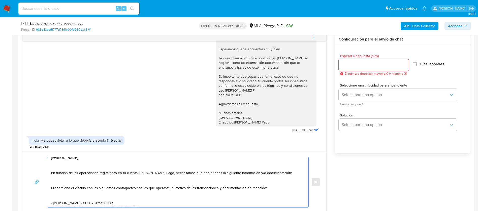
click at [59, 196] on textarea "Hola Adrian, En función de las operaciones registradas en tu cuenta de Mercado …" at bounding box center [176, 182] width 251 height 50
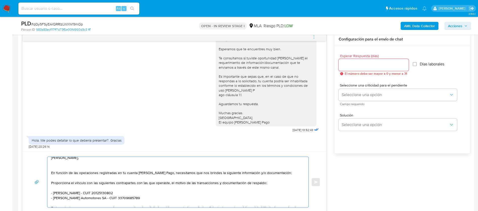
click at [61, 168] on textarea "Hola Adrian, En función de las operaciones registradas en tu cuenta de Mercado …" at bounding box center [176, 182] width 251 height 50
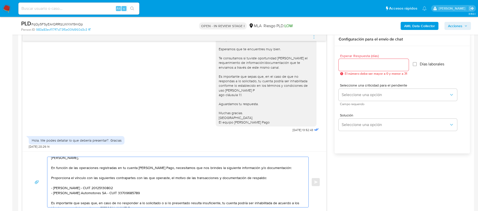
type textarea "Hola Adrian, En función de las operaciones registradas en tu cuenta de Mercado …"
click at [360, 65] on input "Esperar Respuesta (días)" at bounding box center [374, 65] width 70 height 7
type input "2"
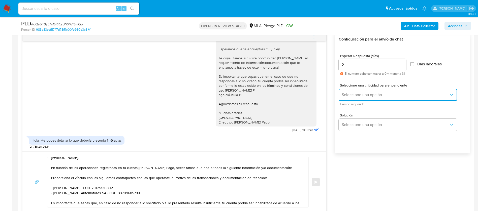
click at [347, 93] on span "Seleccione una opción" at bounding box center [395, 94] width 107 height 5
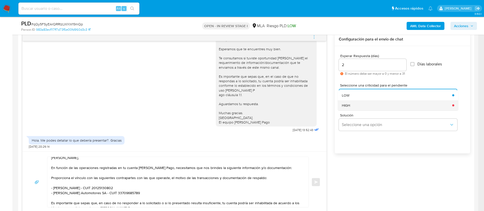
click at [357, 108] on div "HIGH" at bounding box center [395, 106] width 107 height 10
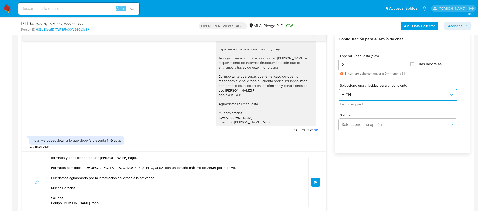
scroll to position [16, 0]
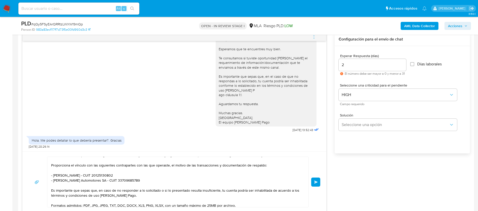
click at [315, 181] on span "Enviar" at bounding box center [316, 182] width 4 height 3
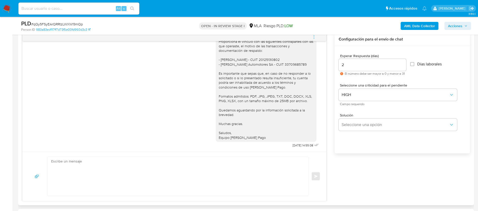
scroll to position [406, 0]
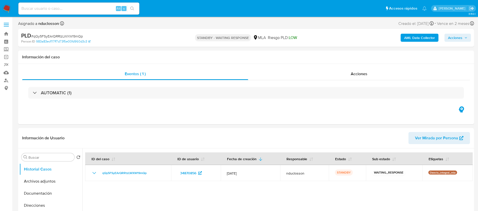
select select "10"
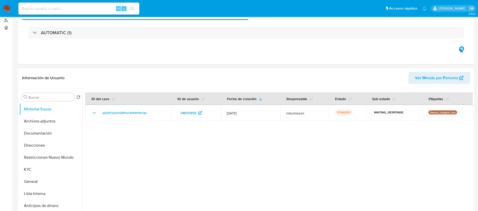
scroll to position [76, 0]
